Goal: Task Accomplishment & Management: Manage account settings

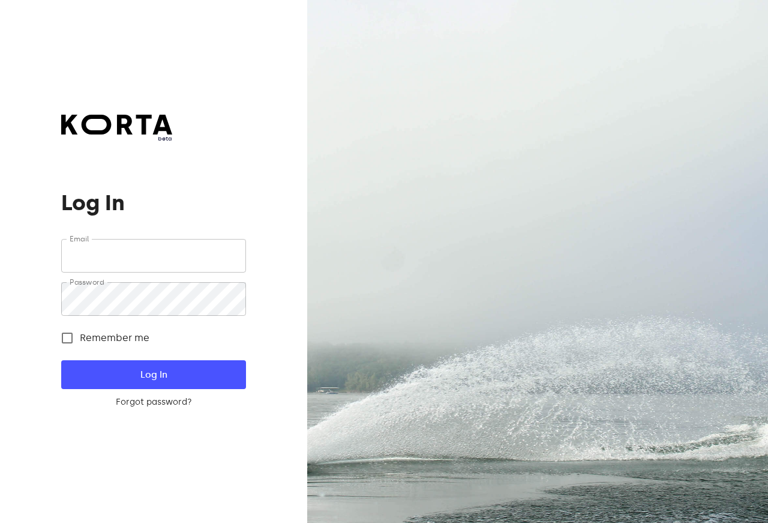
click at [134, 263] on input "email" at bounding box center [153, 256] width 184 height 34
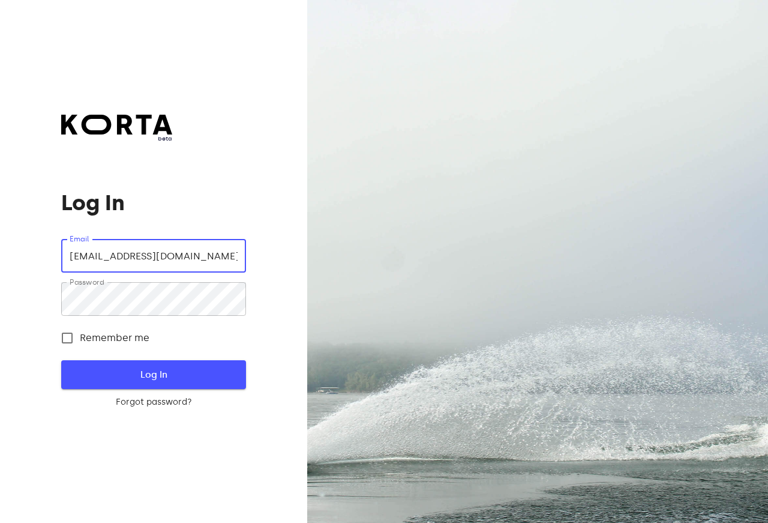
type input "[EMAIL_ADDRESS][DOMAIN_NAME]"
click at [179, 373] on span "Log In" at bounding box center [153, 375] width 146 height 16
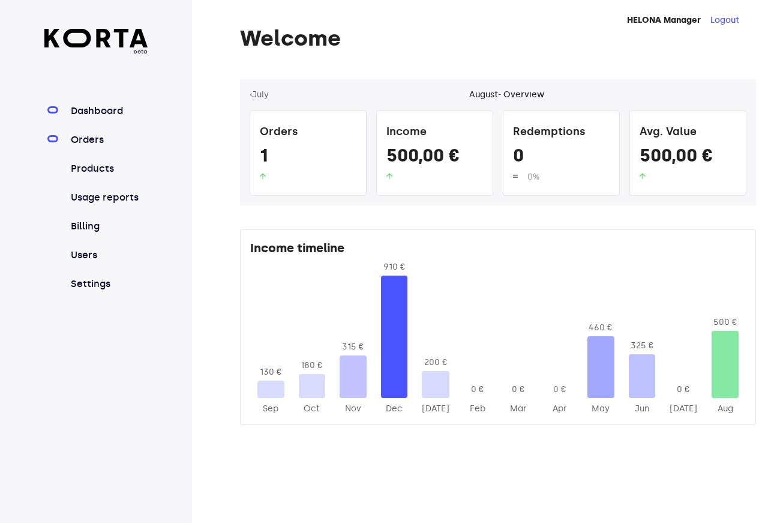
click at [78, 140] on link "Orders" at bounding box center [108, 140] width 80 height 14
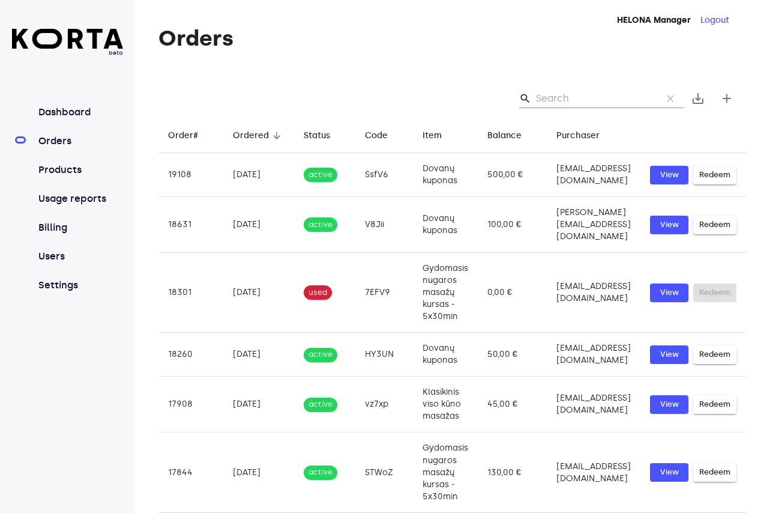
click at [612, 101] on input "Search" at bounding box center [594, 98] width 116 height 19
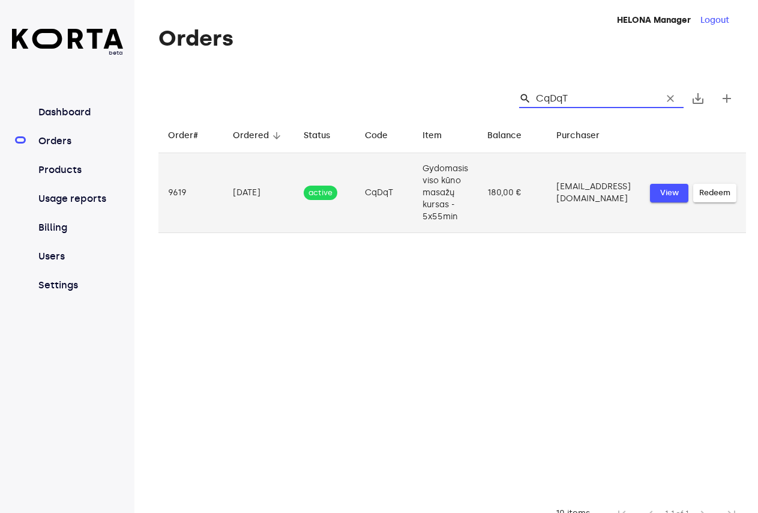
type input "CqDqT"
click at [682, 194] on span "View" at bounding box center [669, 193] width 26 height 14
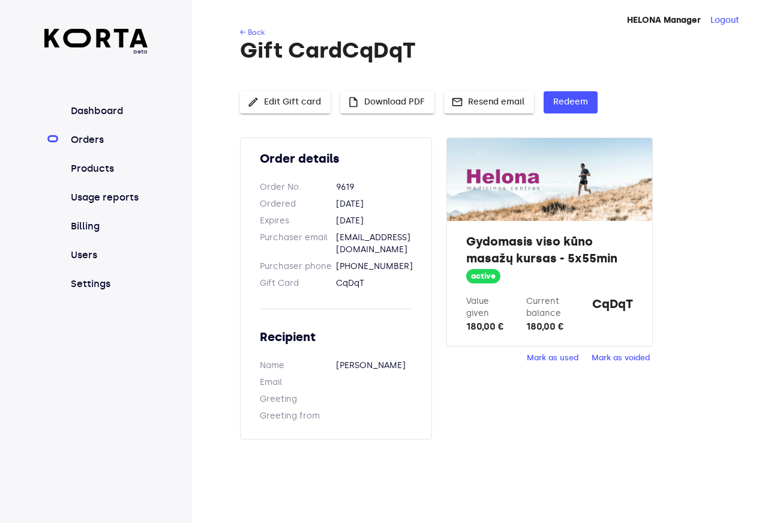
click at [557, 358] on span "Mark as used" at bounding box center [553, 358] width 52 height 14
